Goal: Task Accomplishment & Management: Use online tool/utility

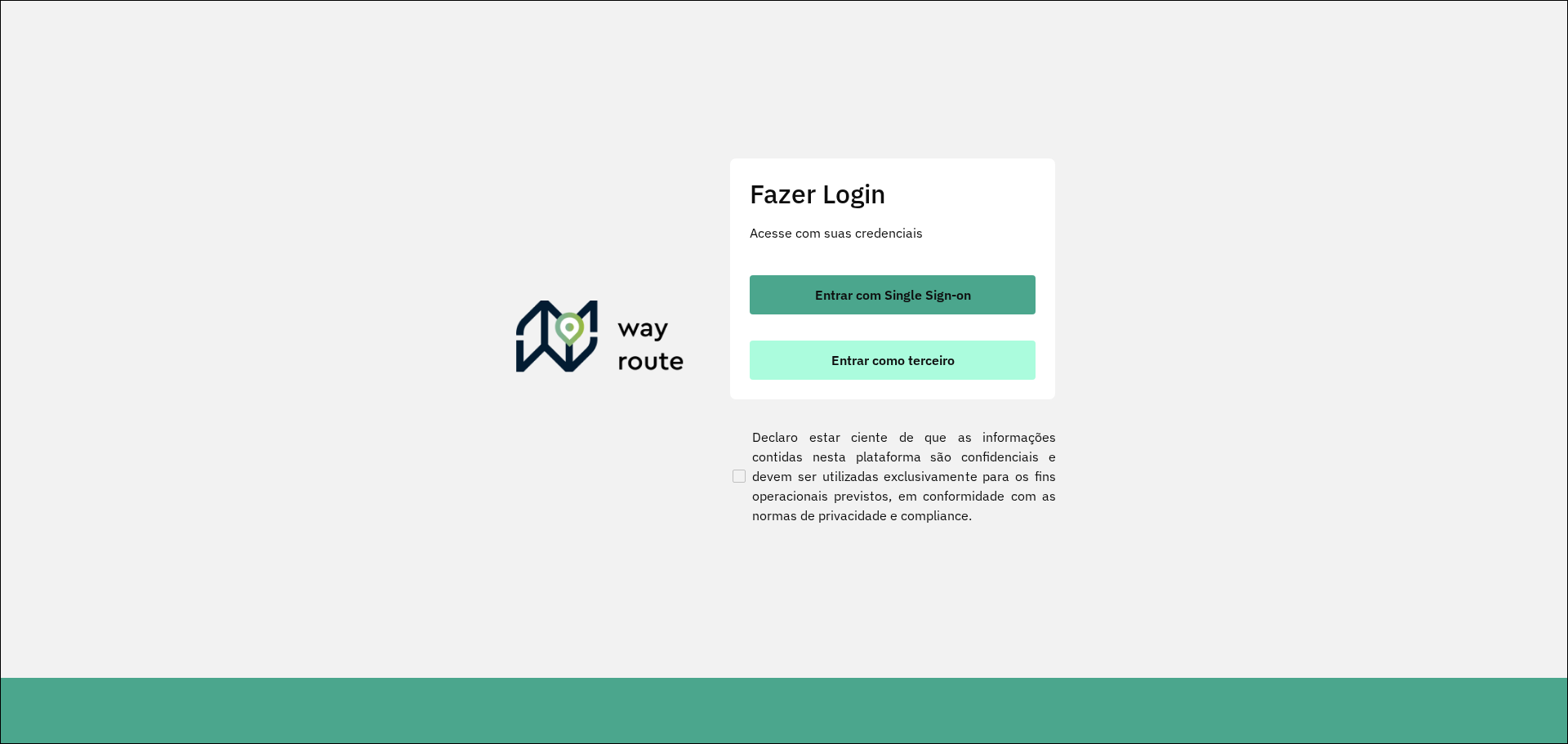
click at [856, 362] on span "Entrar como terceiro" at bounding box center [893, 359] width 124 height 13
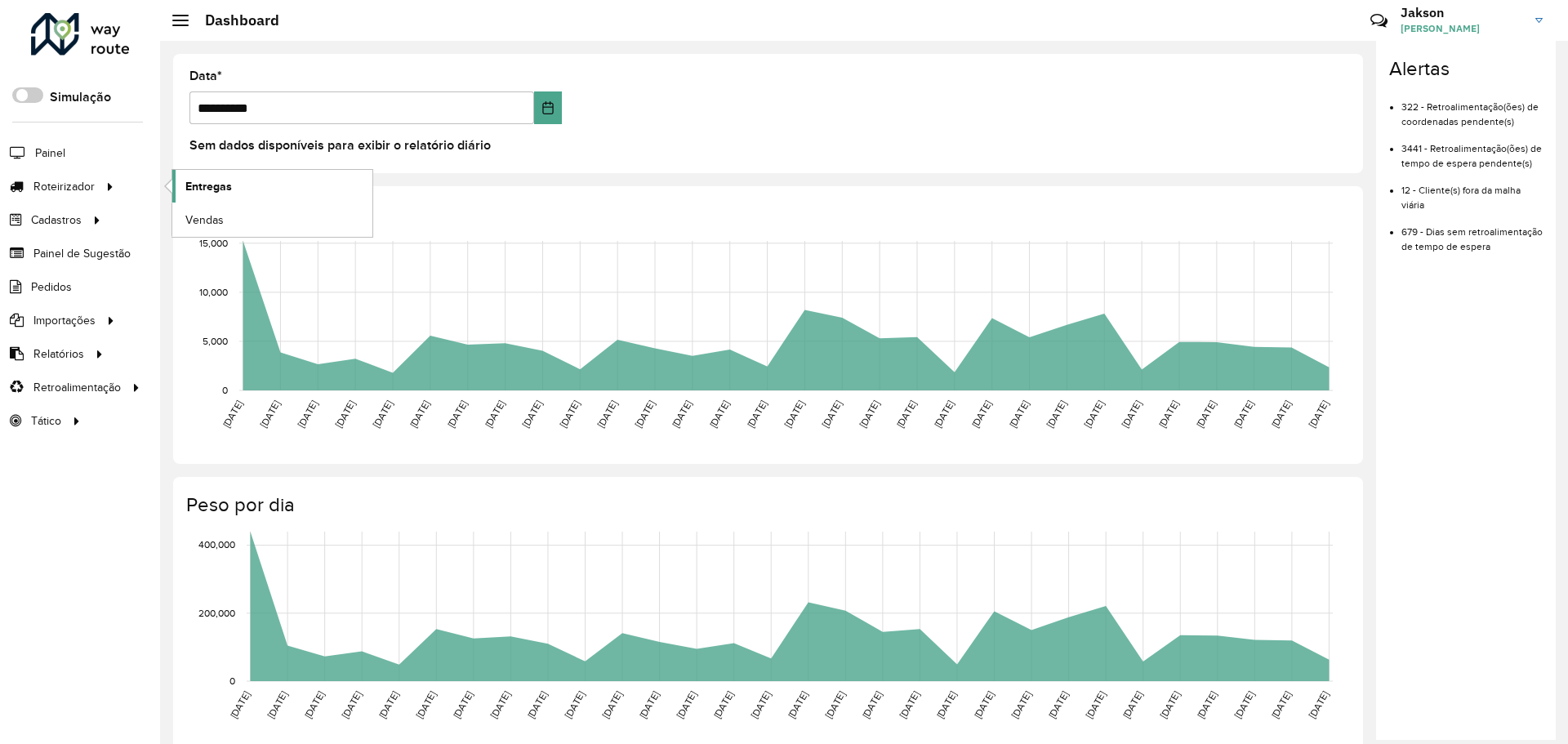
click at [211, 191] on span "Entregas" at bounding box center [208, 186] width 47 height 17
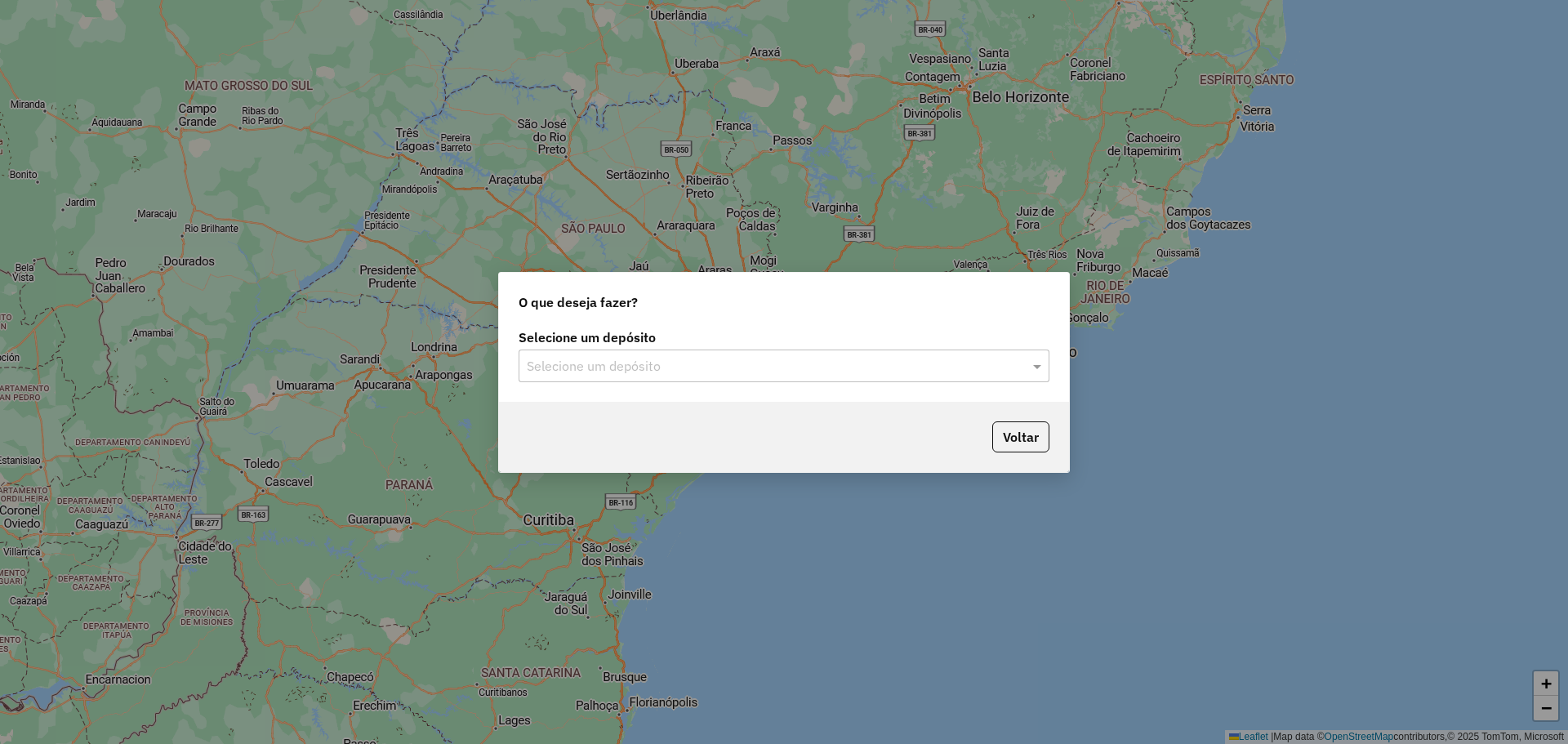
drag, startPoint x: 917, startPoint y: 370, endPoint x: 858, endPoint y: 370, distance: 59.0
click at [916, 370] on input "text" at bounding box center [767, 367] width 482 height 20
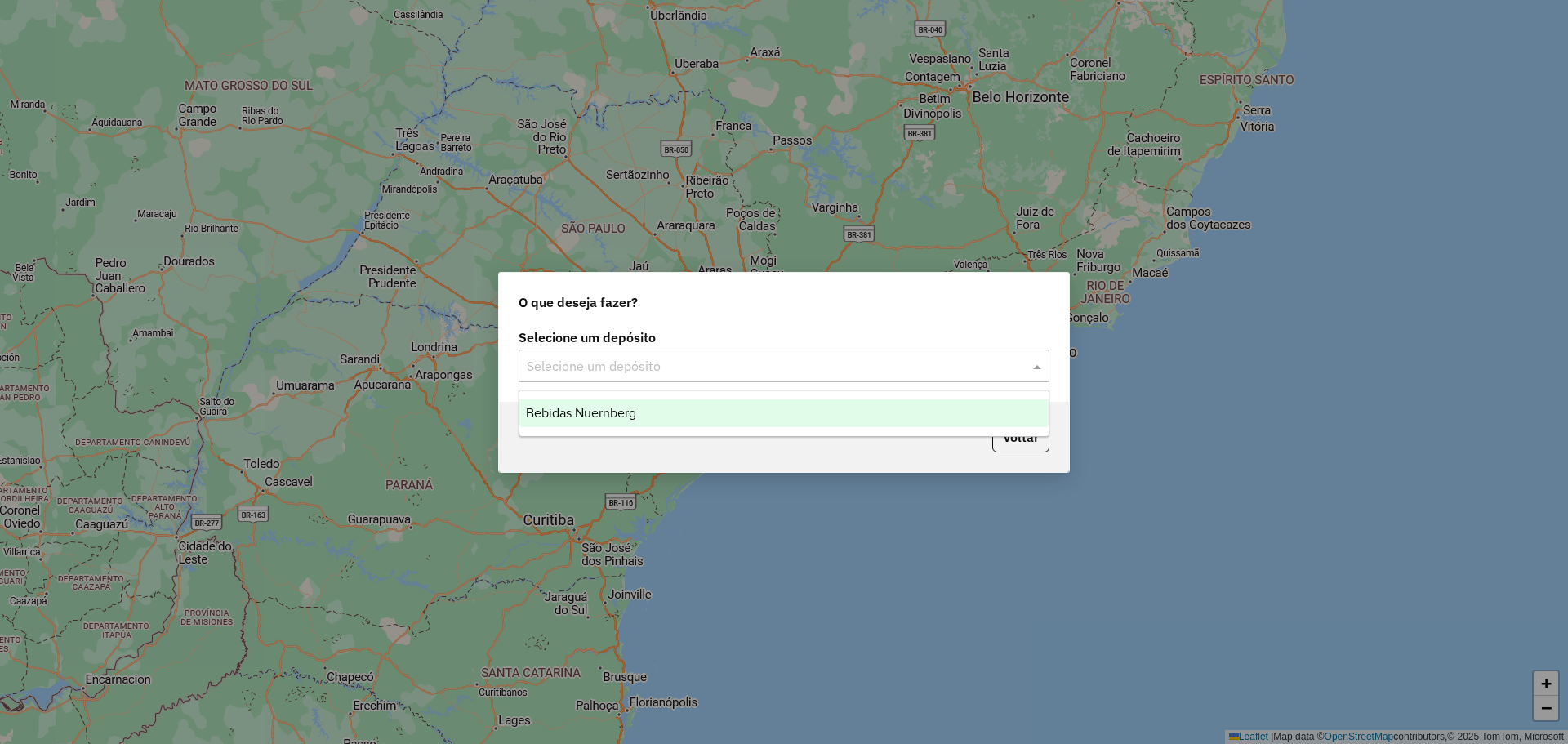
click at [620, 422] on div "Bebidas Nuernberg" at bounding box center [784, 413] width 530 height 28
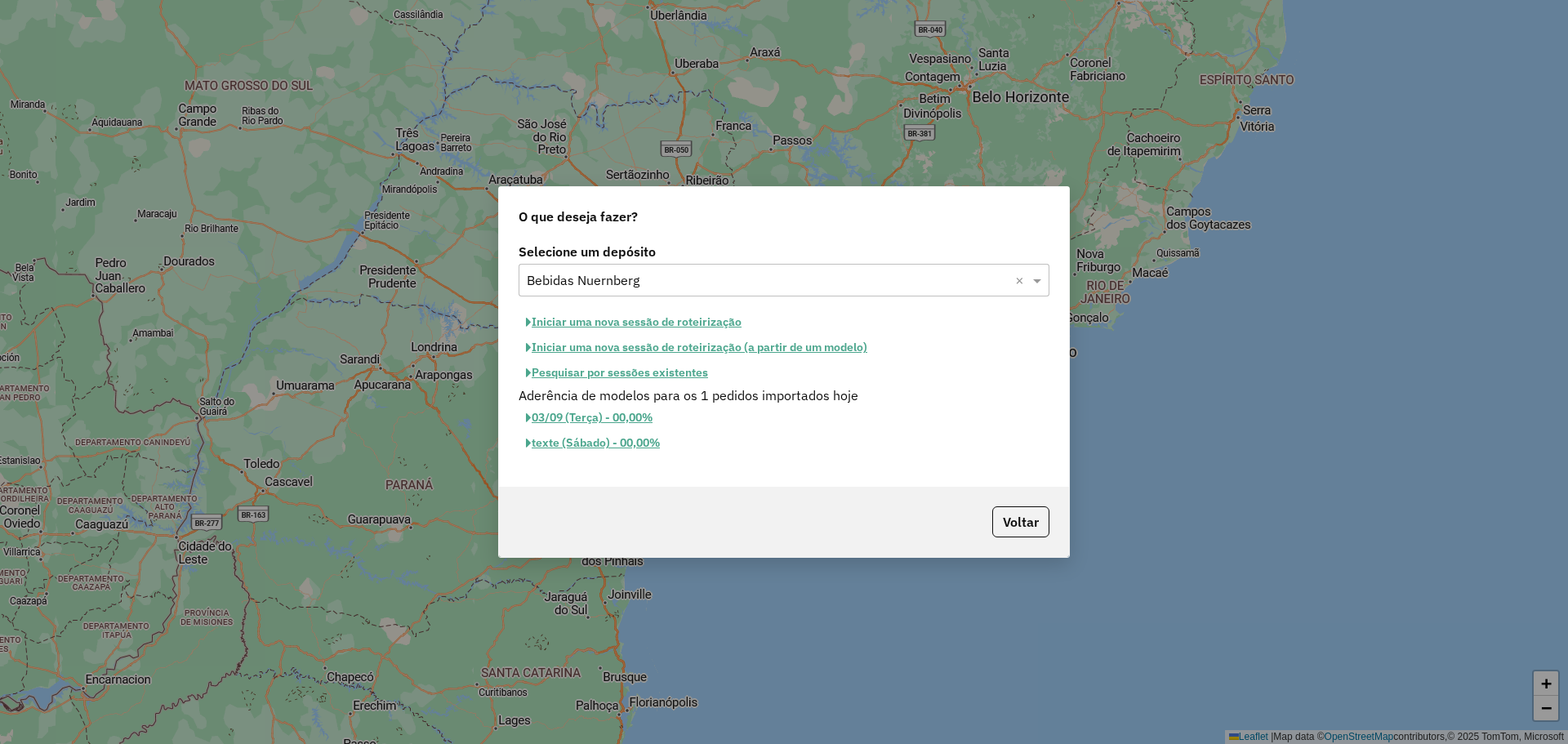
click at [605, 373] on button "Pesquisar por sessões existentes" at bounding box center [617, 373] width 197 height 26
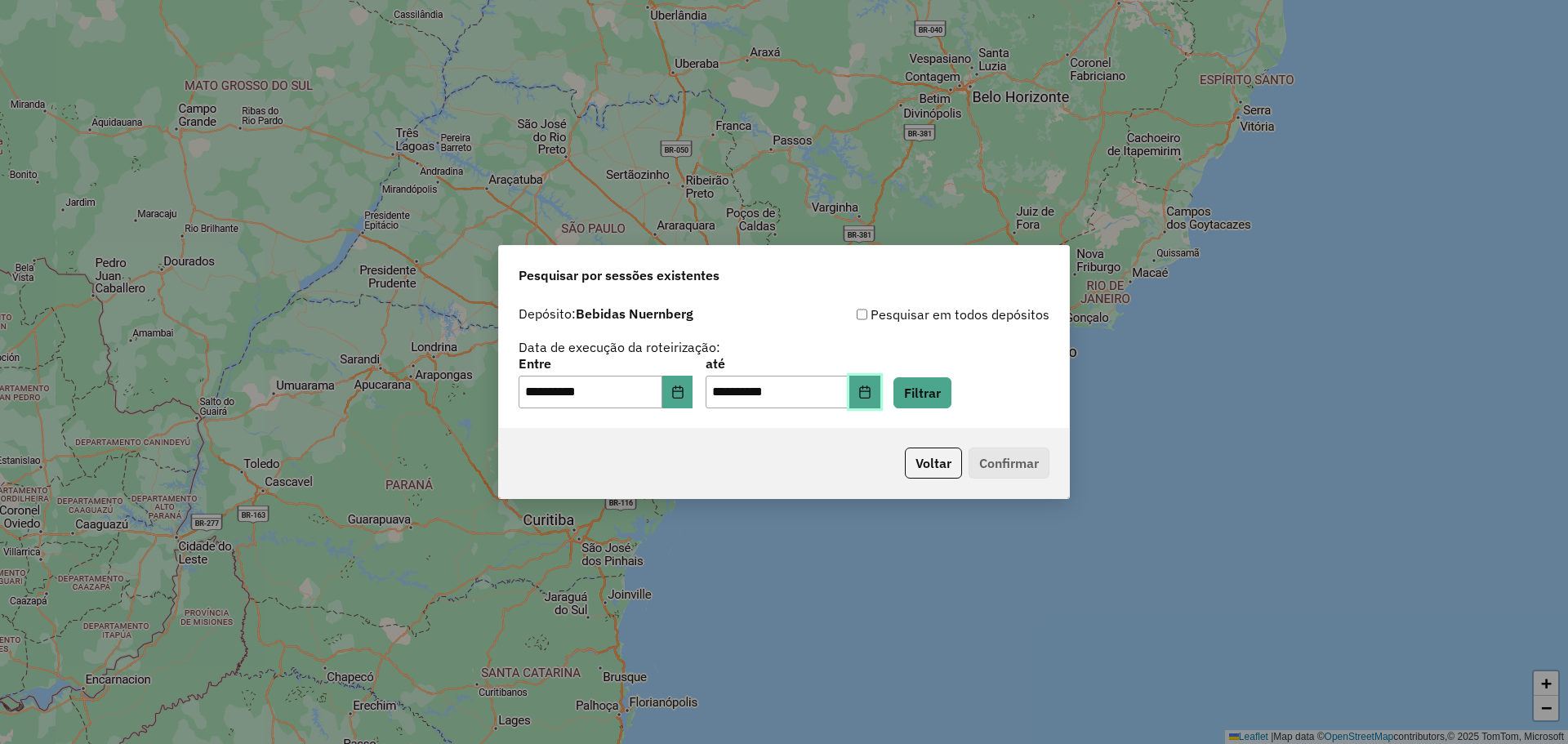
click at [871, 392] on icon "Choose Date" at bounding box center [864, 391] width 13 height 13
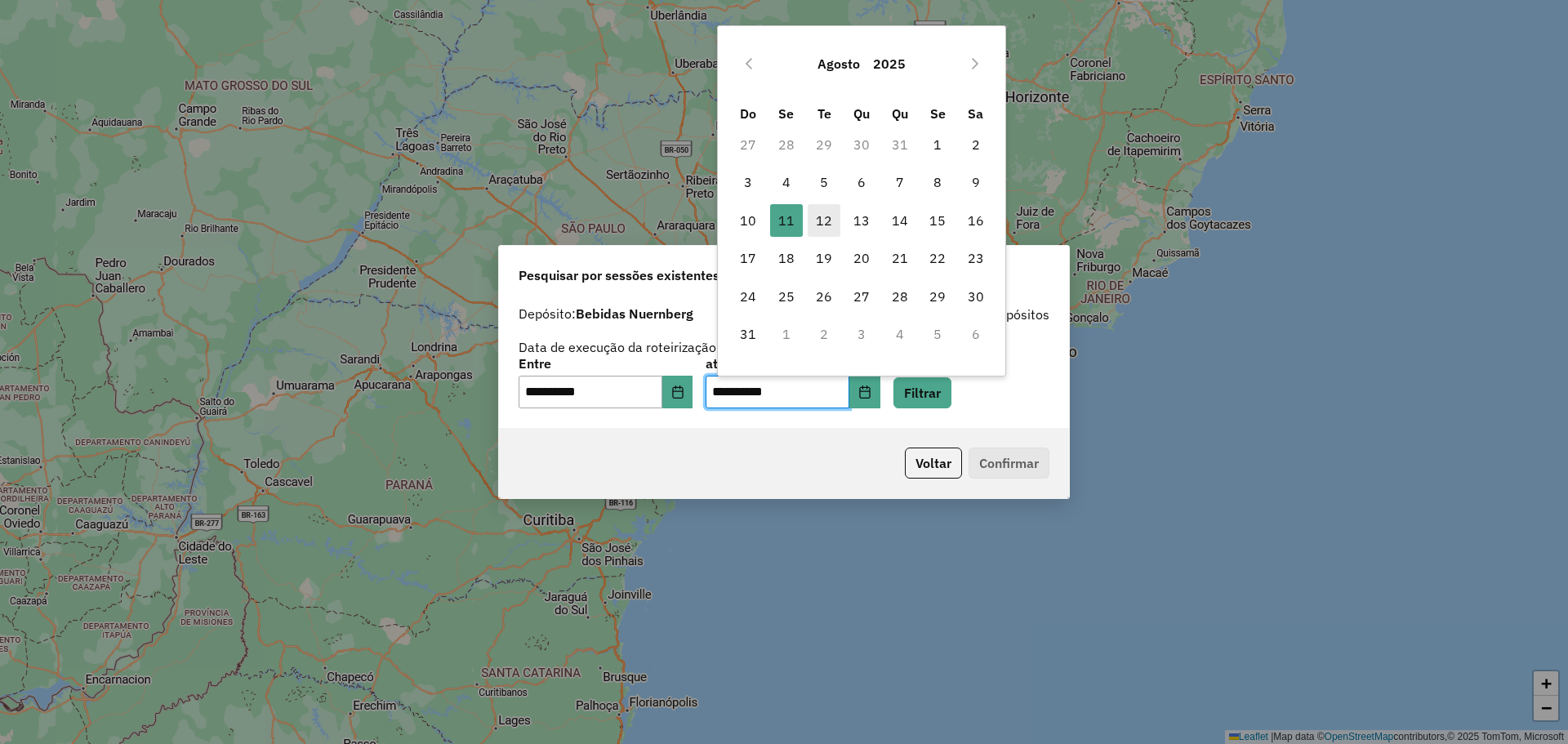
click at [823, 217] on span "12" at bounding box center [824, 220] width 33 height 33
type input "**********"
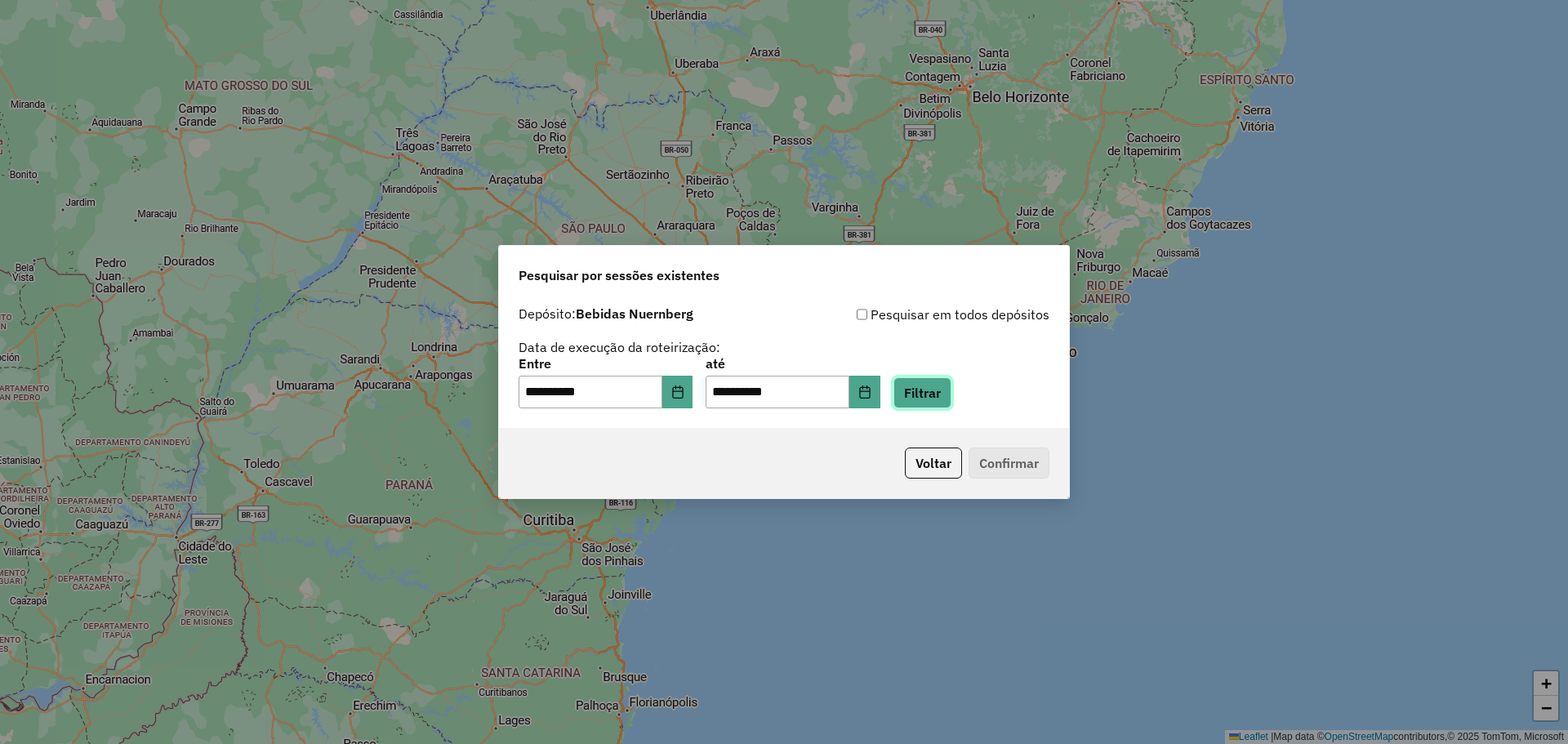
click at [951, 391] on button "Filtrar" at bounding box center [923, 392] width 58 height 31
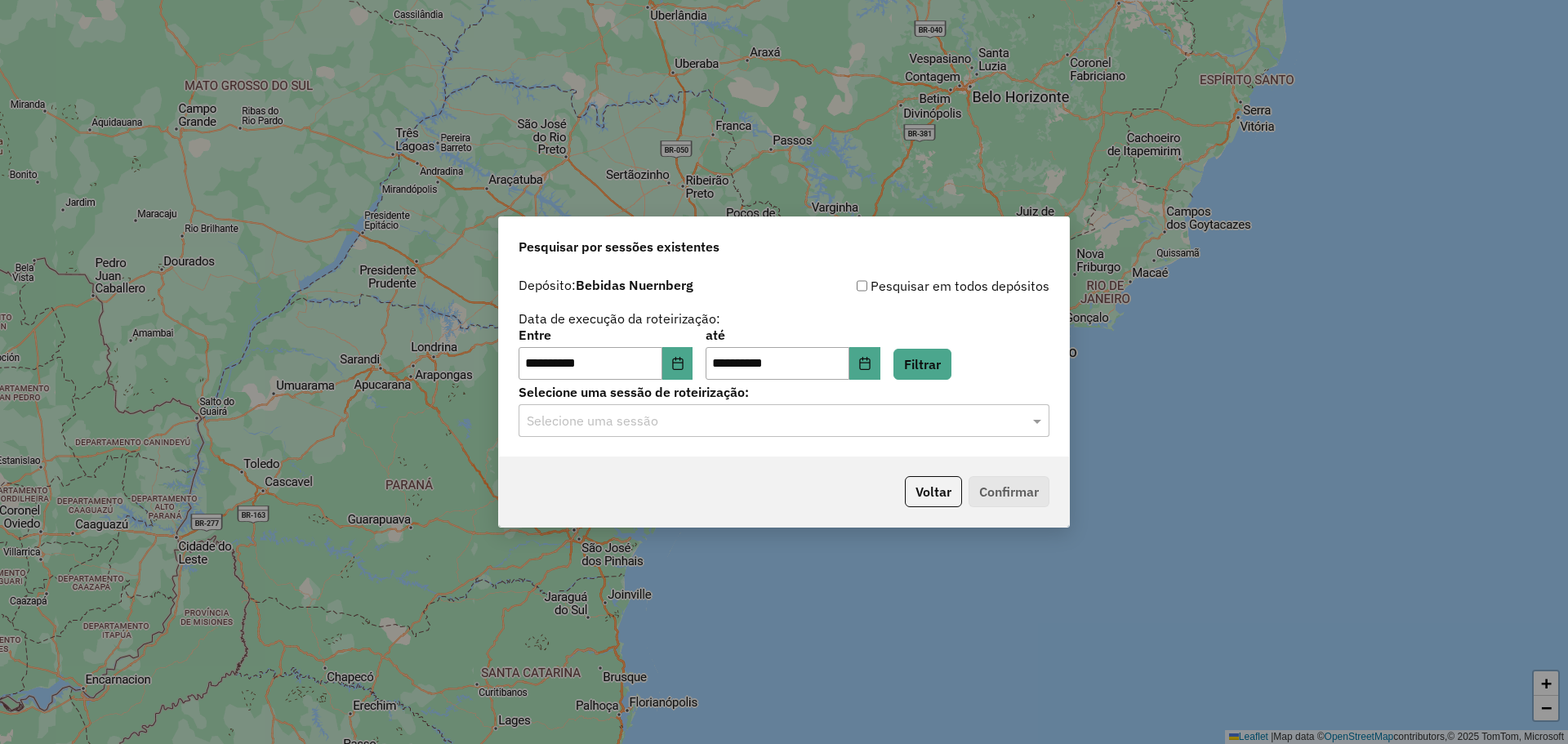
click at [1002, 418] on input "text" at bounding box center [767, 421] width 482 height 20
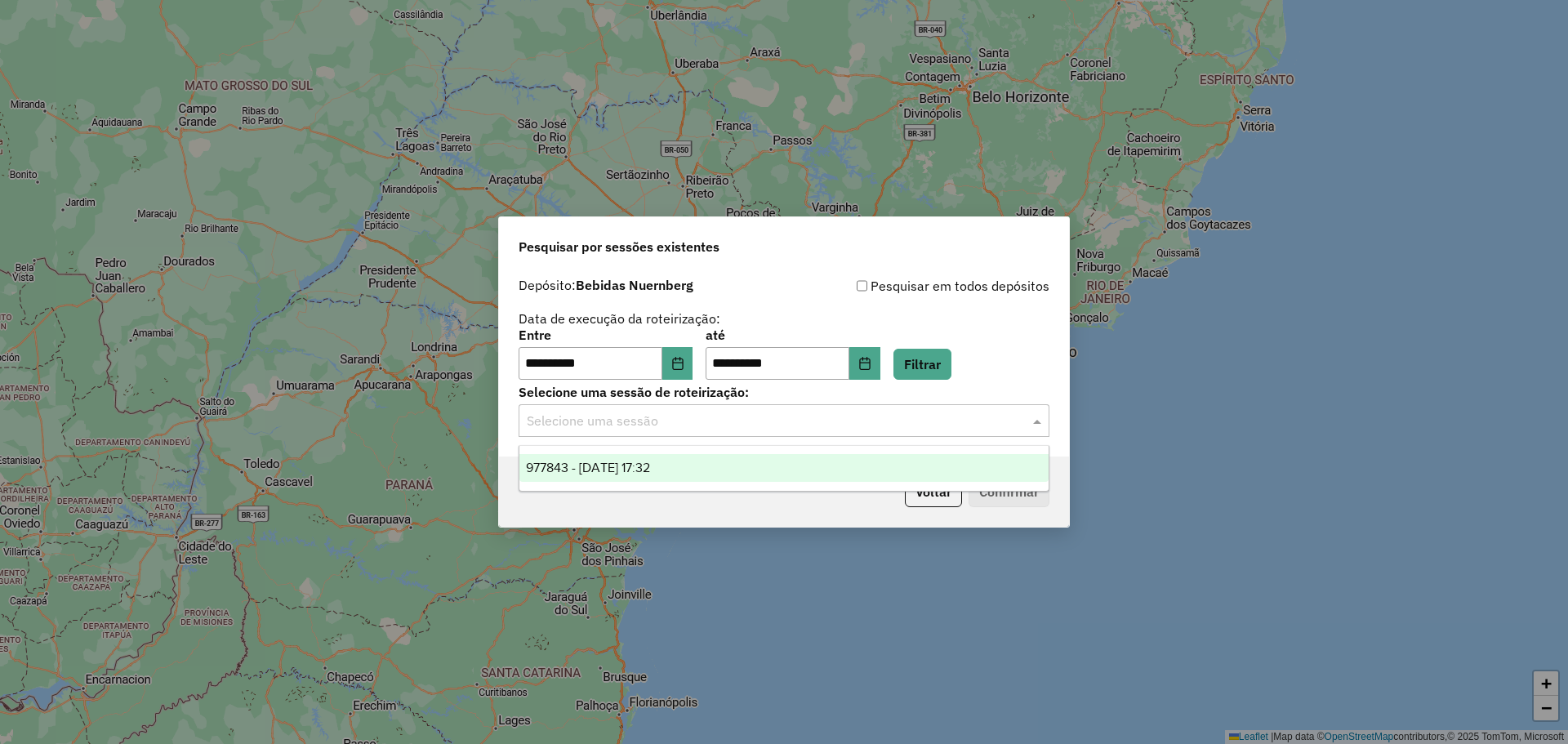
click at [679, 467] on div "977843 - 12/08/2025 17:32" at bounding box center [784, 468] width 530 height 28
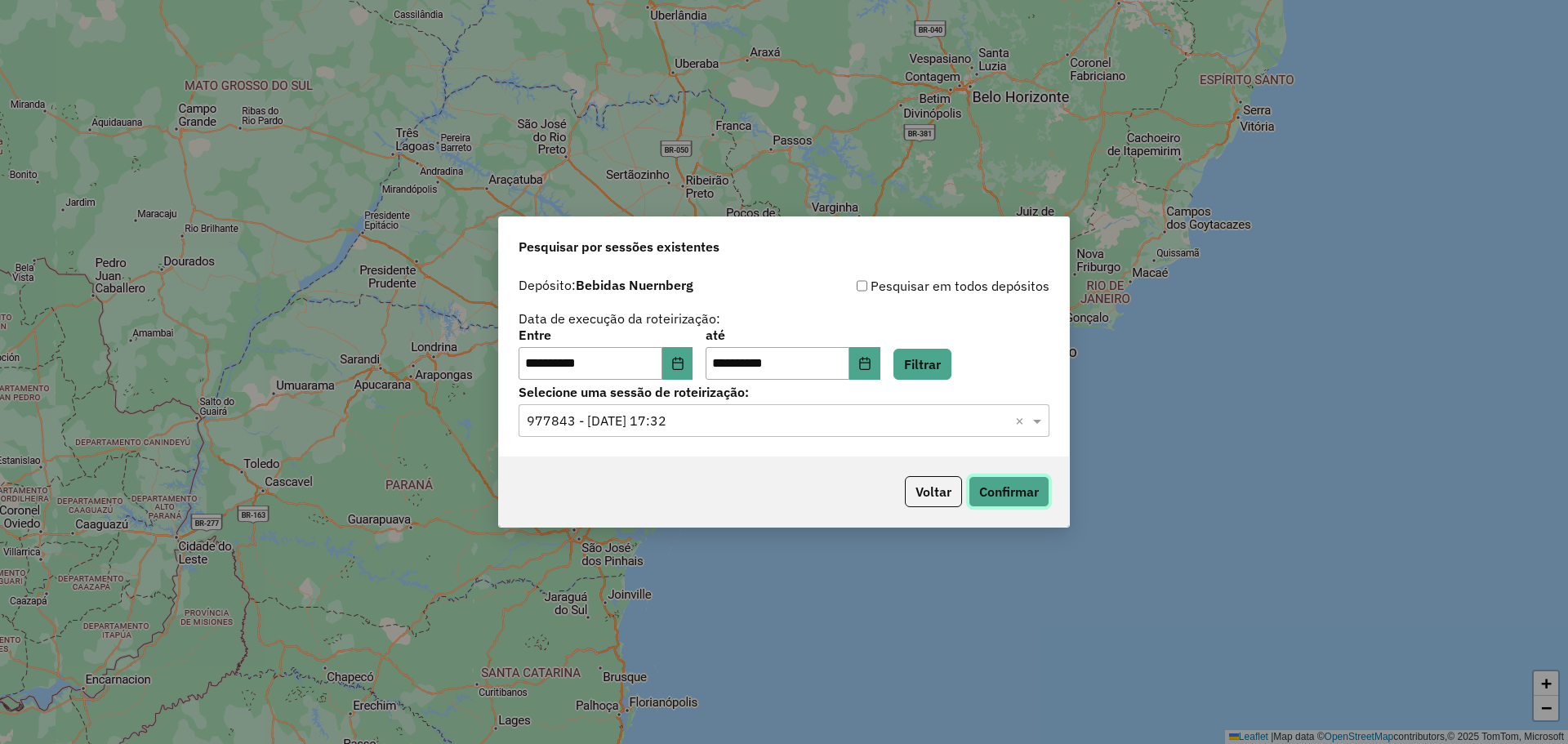
click at [983, 483] on button "Confirmar" at bounding box center [1010, 491] width 81 height 31
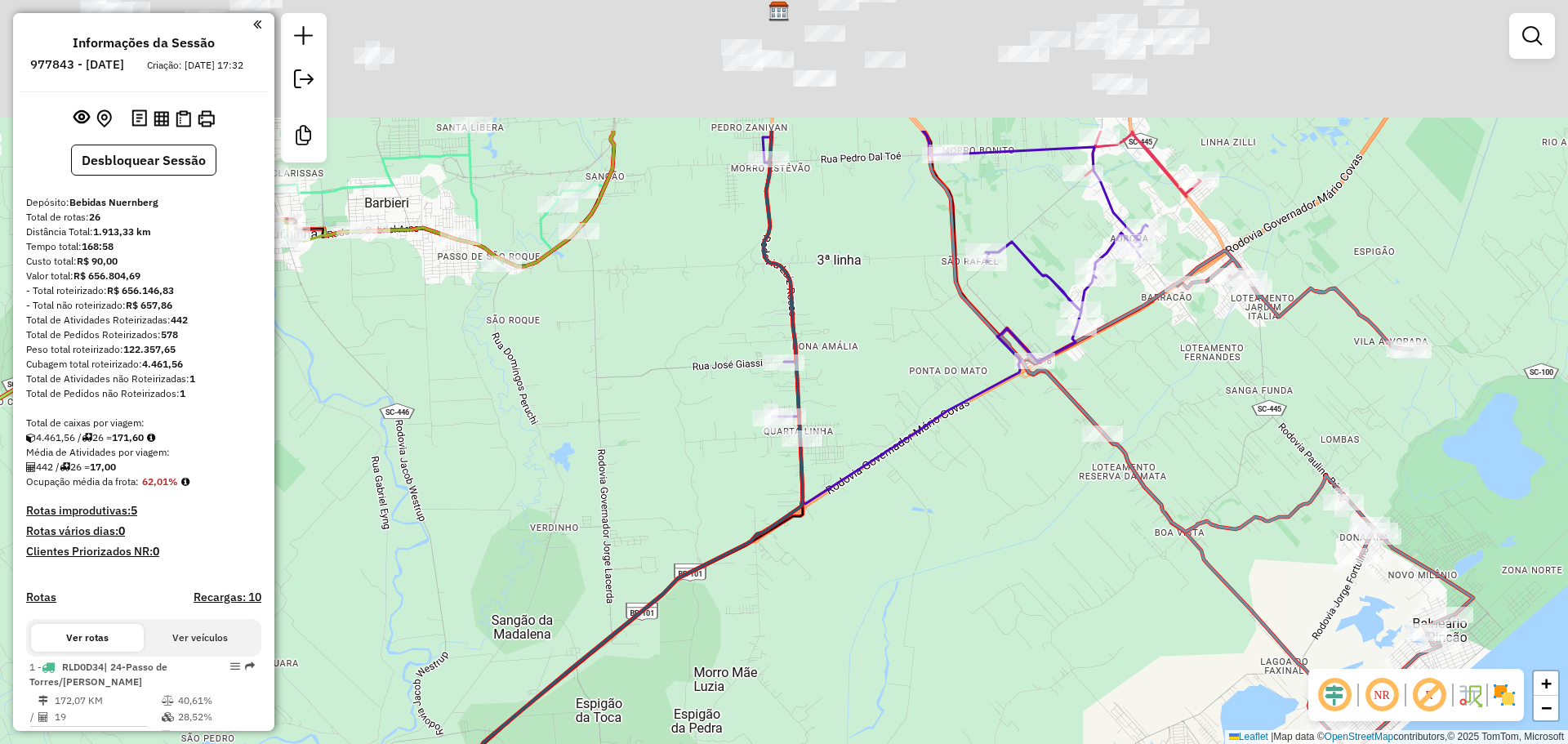
drag, startPoint x: 853, startPoint y: 207, endPoint x: 924, endPoint y: 611, distance: 410.2
click at [924, 627] on div "Janela de atendimento Grade de atendimento Capacidade Transportadoras Veículos …" at bounding box center [784, 372] width 1568 height 744
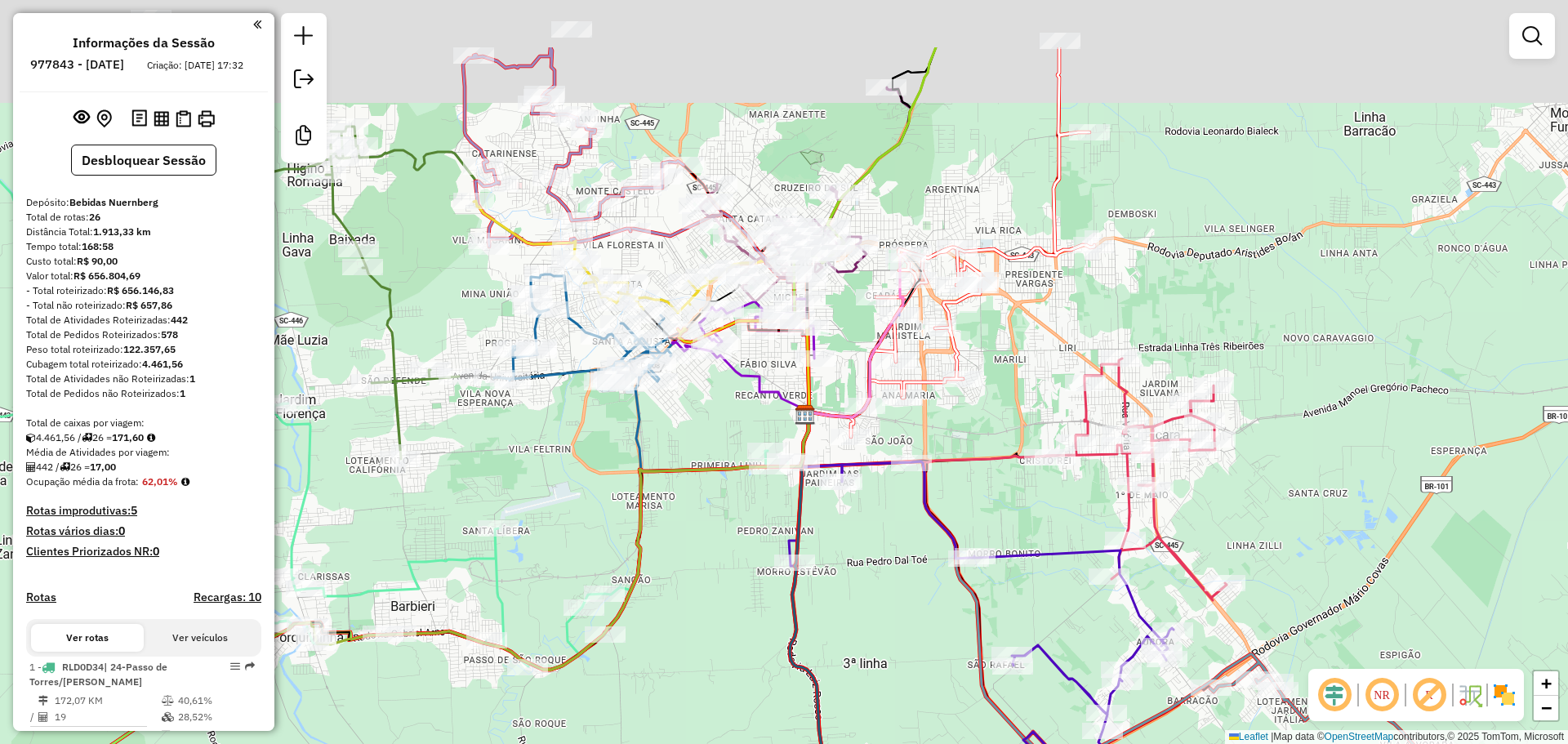
drag, startPoint x: 796, startPoint y: 291, endPoint x: 761, endPoint y: 413, distance: 126.9
click at [758, 413] on div "Janela de atendimento Grade de atendimento Capacidade Transportadoras Veículos …" at bounding box center [784, 372] width 1568 height 744
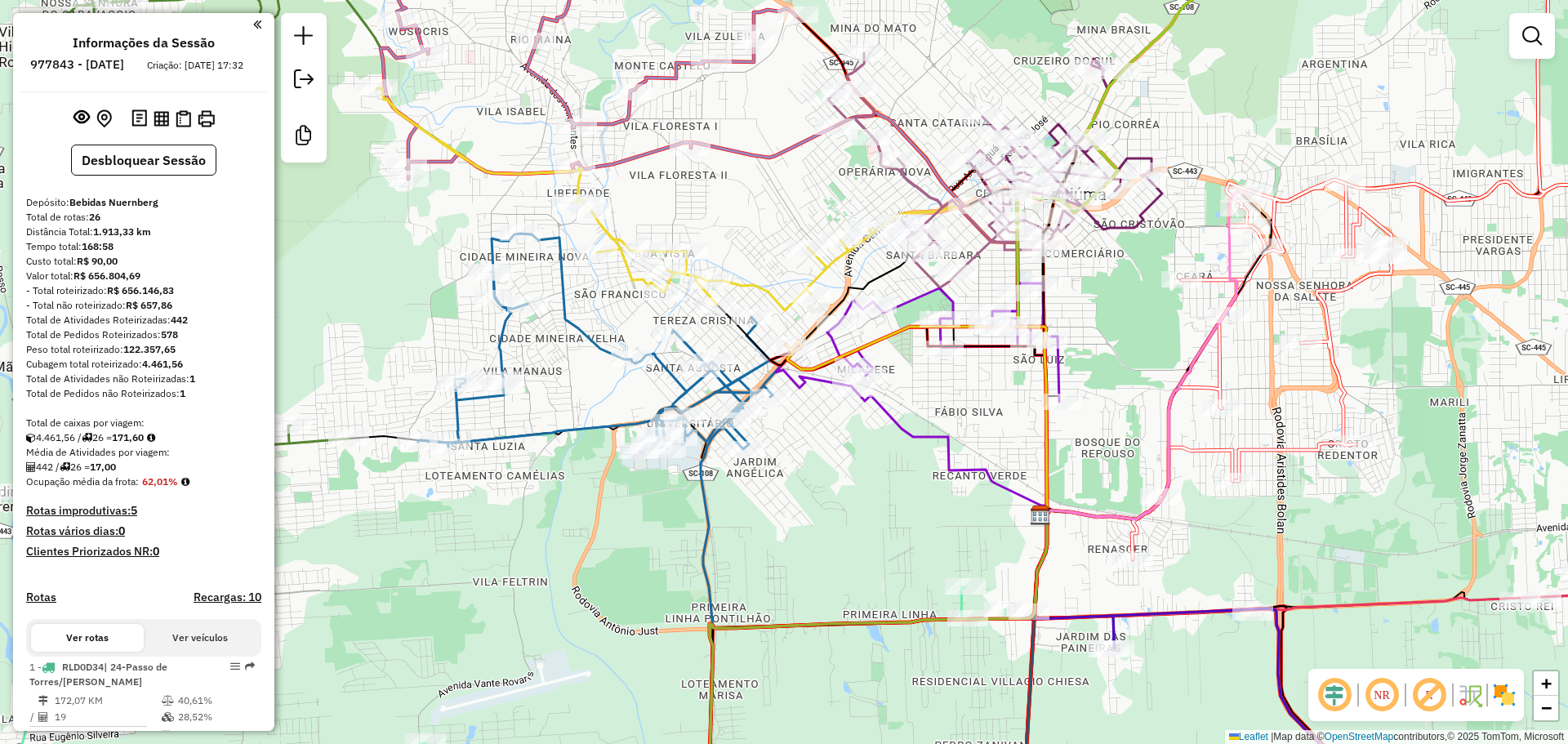
drag, startPoint x: 713, startPoint y: 335, endPoint x: 886, endPoint y: 347, distance: 173.4
click at [886, 347] on icon at bounding box center [918, 421] width 263 height 190
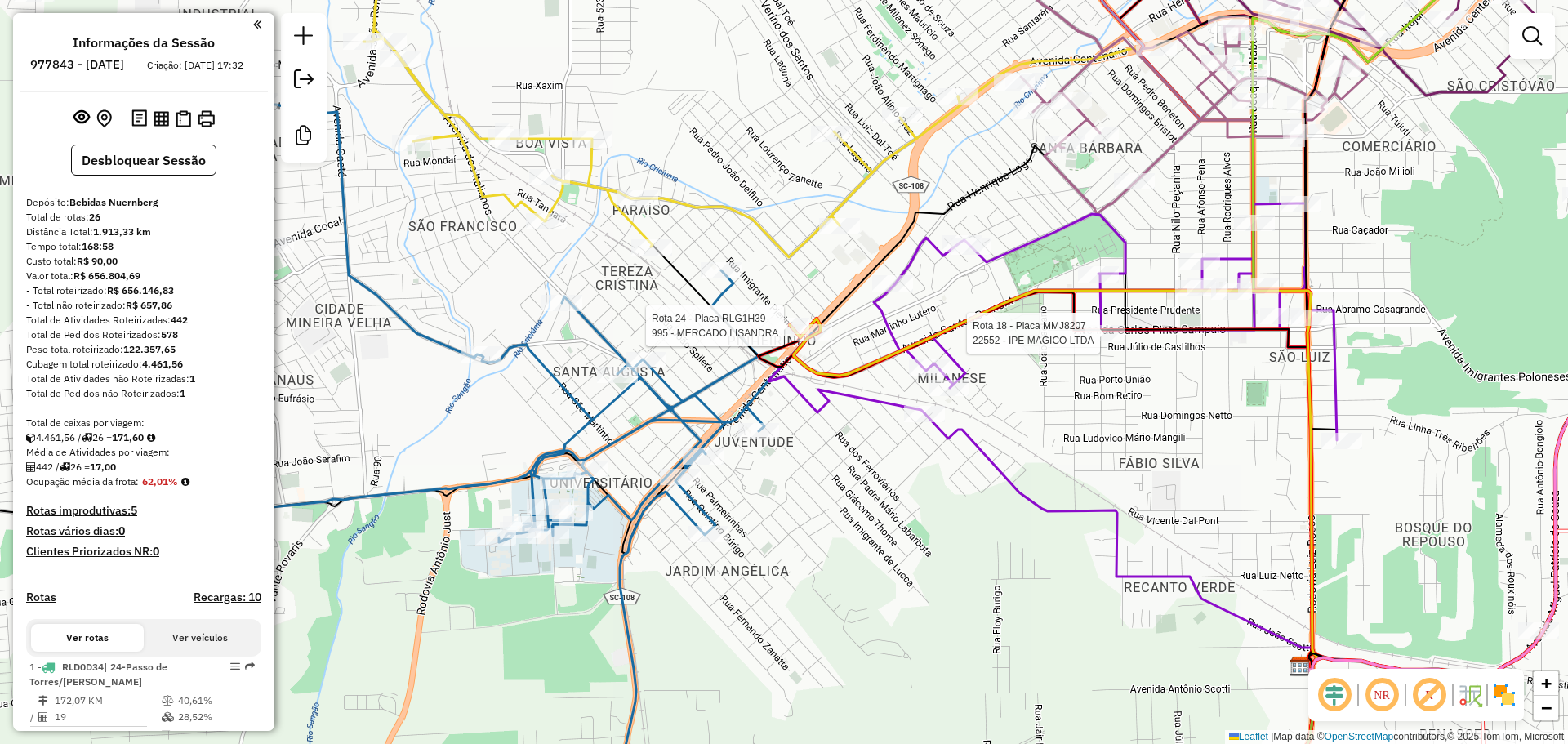
select select "**********"
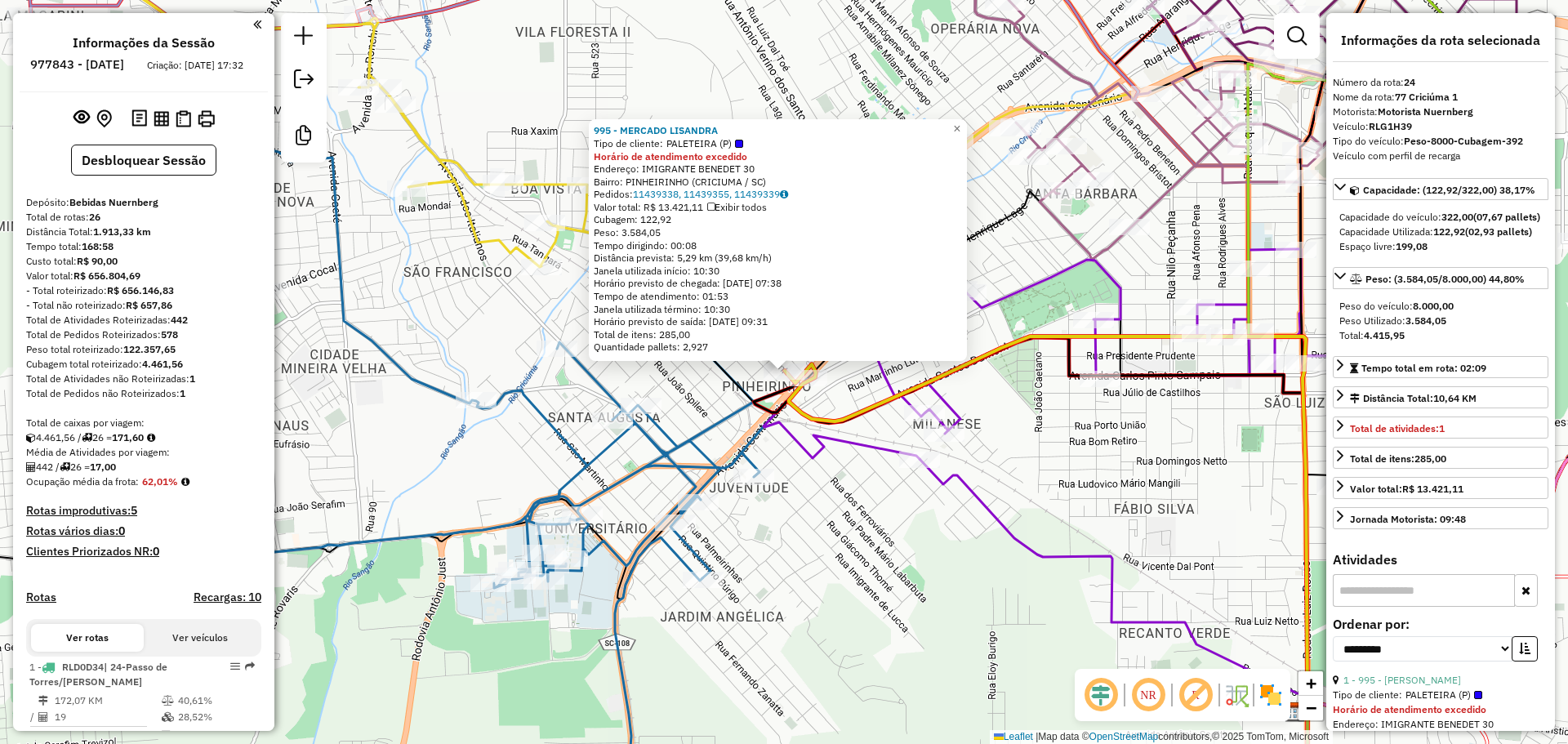
scroll to position [2470, 0]
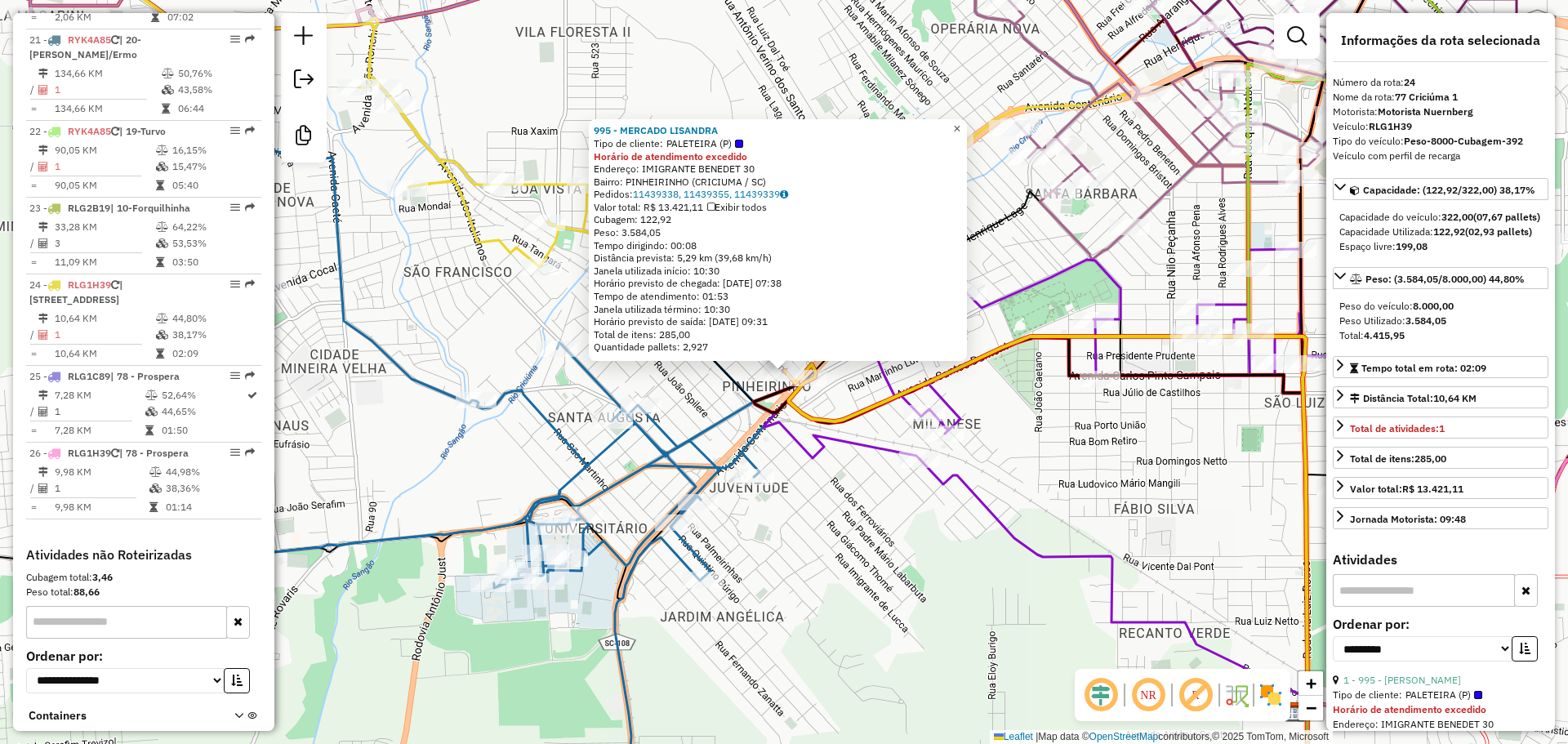
click at [960, 123] on span "×" at bounding box center [956, 129] width 7 height 14
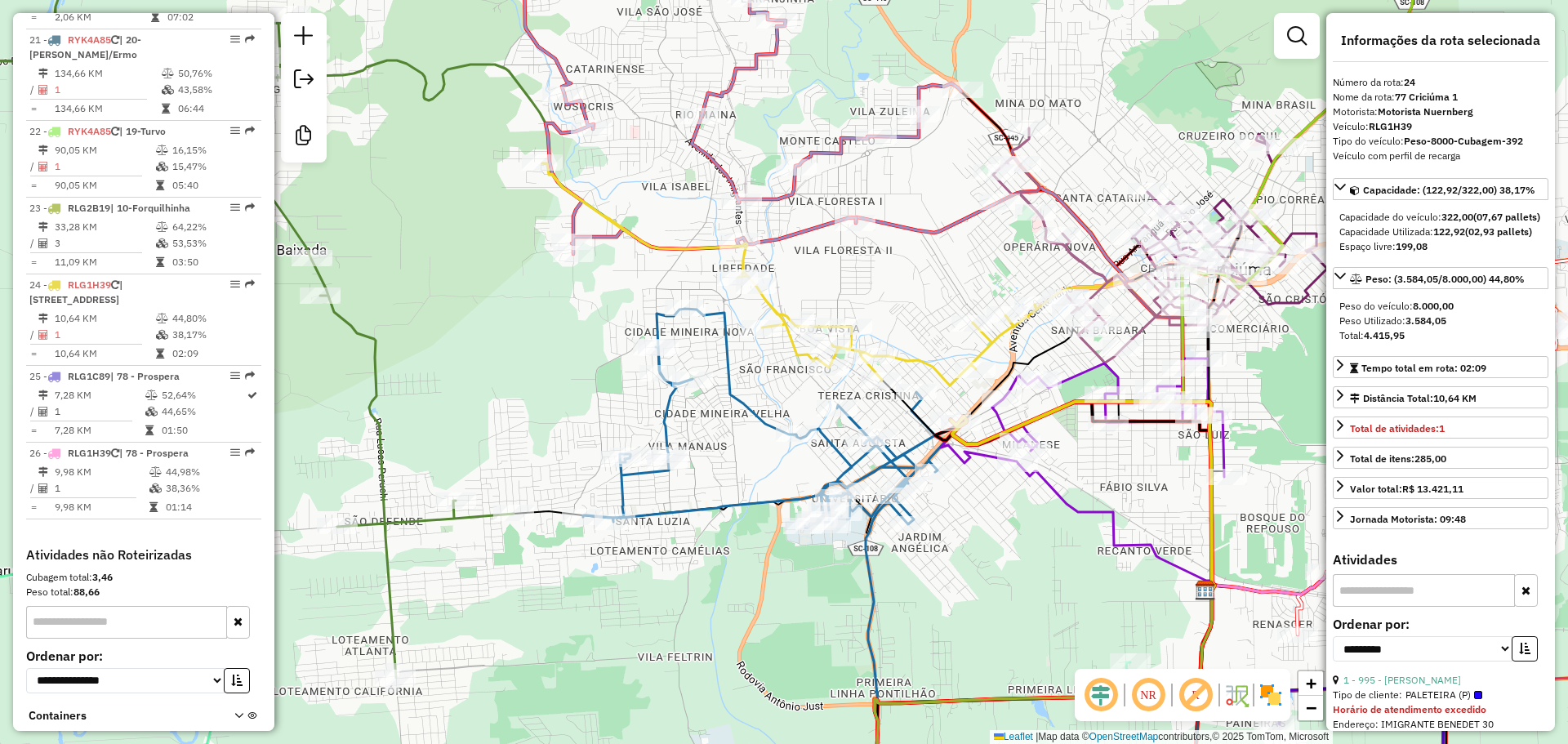
drag, startPoint x: 1141, startPoint y: 512, endPoint x: 994, endPoint y: 515, distance: 147.0
click at [994, 515] on div "Janela de atendimento Grade de atendimento Capacidade Transportadoras Veículos …" at bounding box center [784, 372] width 1568 height 744
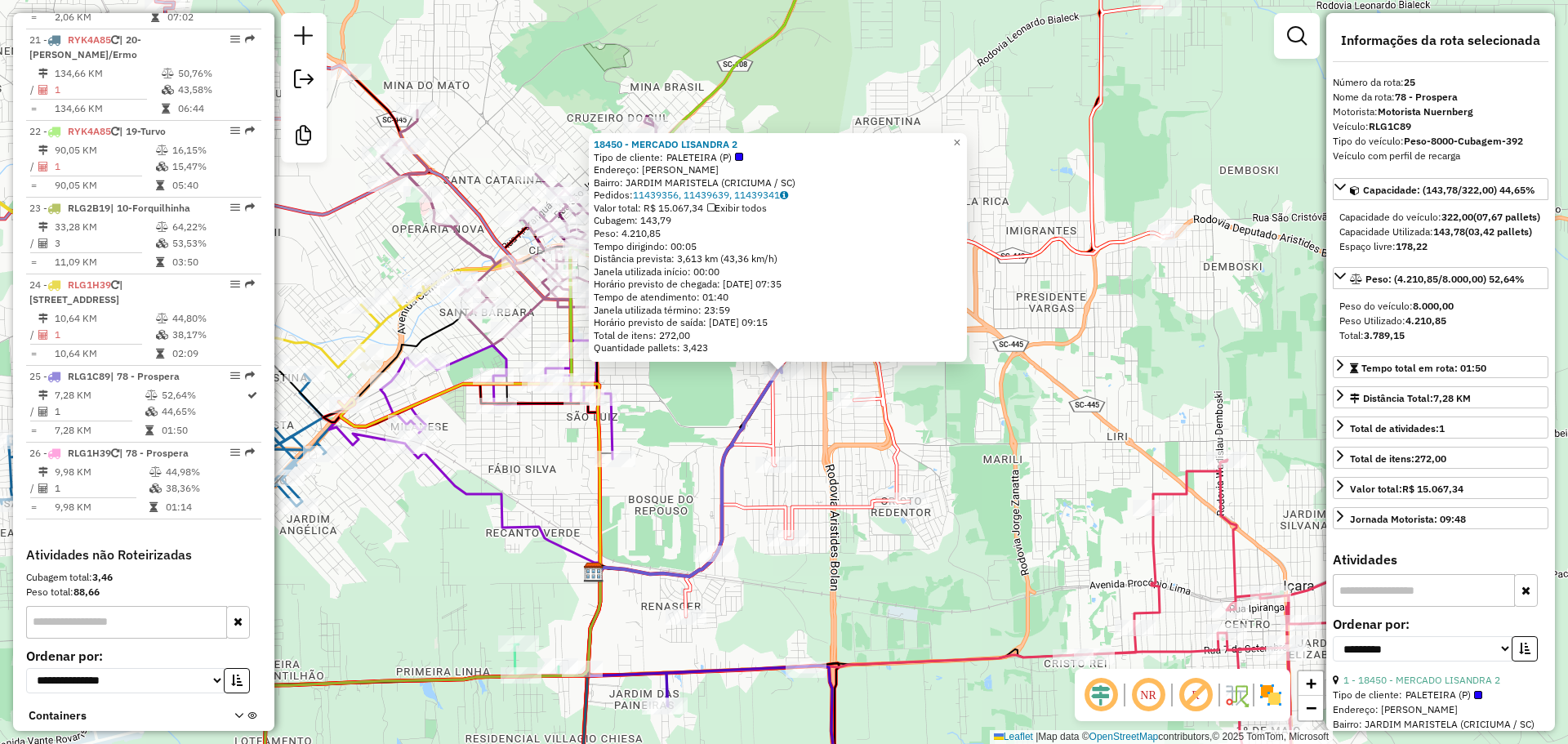
click at [1046, 385] on div "18450 - MERCADO LISANDRA 2 Tipo de cliente: PALETEIRA (P) Endereço: [PERSON_NAM…" at bounding box center [784, 372] width 1568 height 744
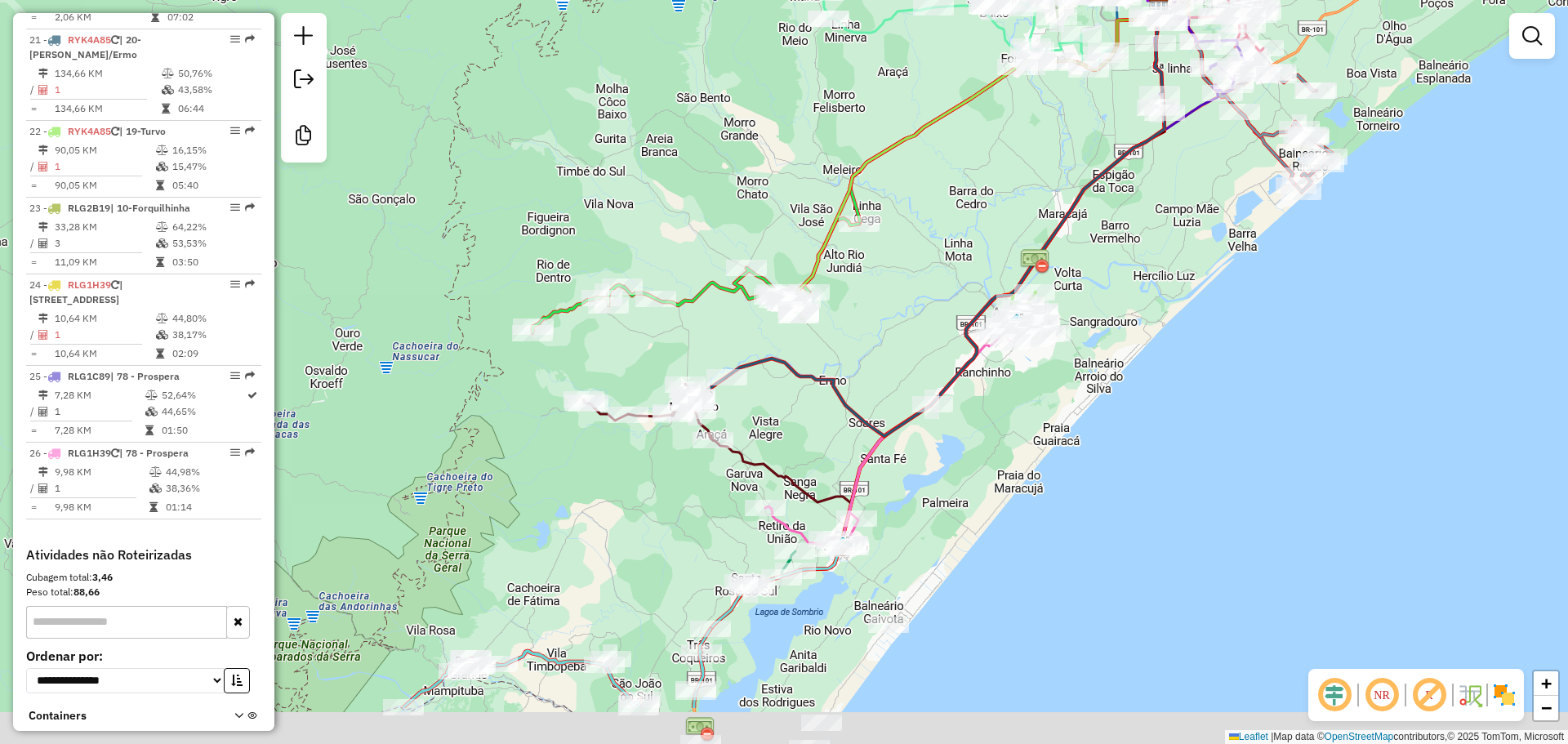
drag, startPoint x: 937, startPoint y: 555, endPoint x: 931, endPoint y: 447, distance: 108.2
click at [931, 447] on div "Janela de atendimento Grade de atendimento Capacidade Transportadoras Veículos …" at bounding box center [784, 372] width 1568 height 744
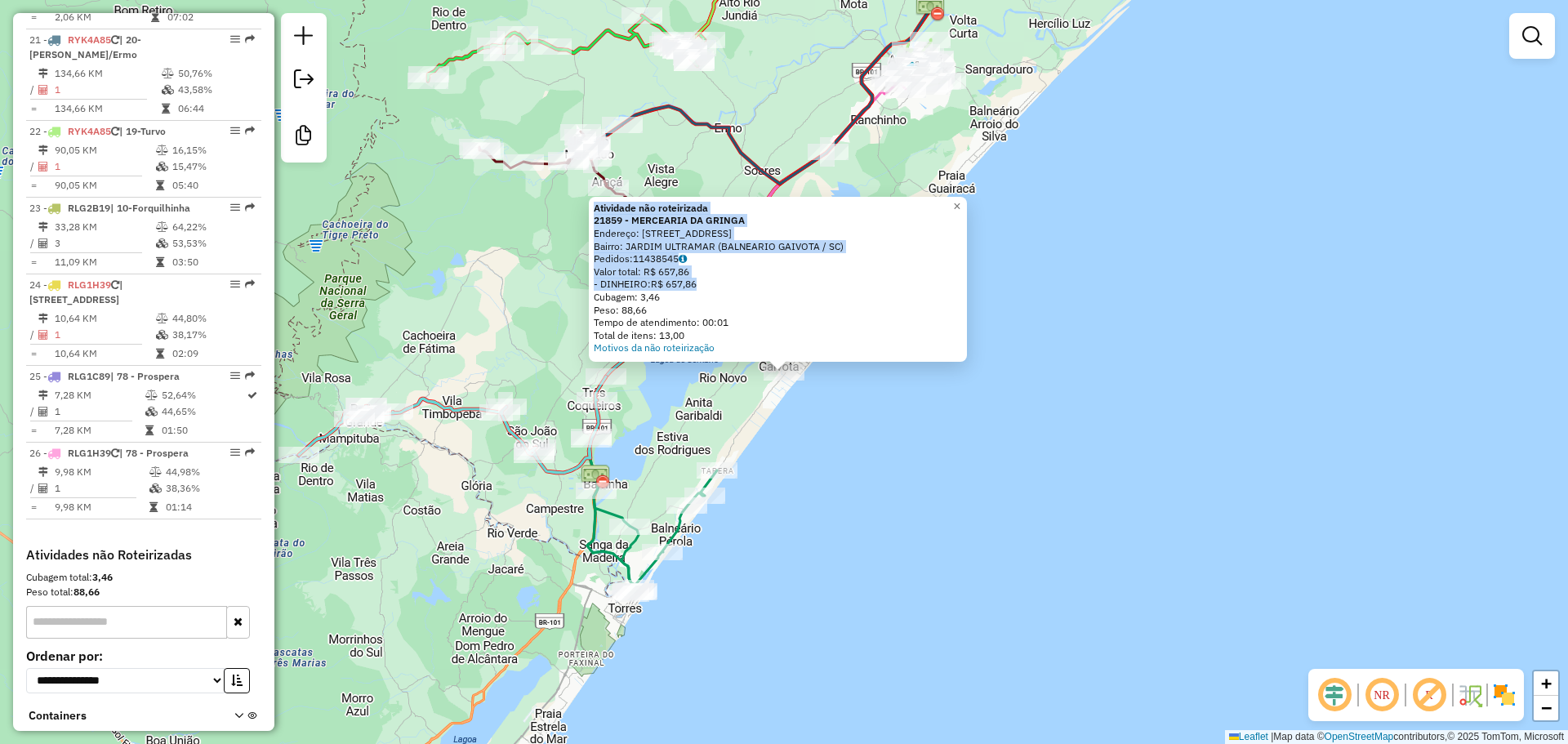
drag, startPoint x: 597, startPoint y: 209, endPoint x: 730, endPoint y: 280, distance: 150.8
click at [730, 280] on div "Atividade não roteirizada 21859 - MERCEARIA DA GRINGA Endereço: [STREET_ADDRESS…" at bounding box center [778, 279] width 378 height 165
copy div "Atividade não roteirizada 21859 - MERCEARIA DA GRINGA Endereço: [STREET_ADDRESS…"
